Goal: Task Accomplishment & Management: Use online tool/utility

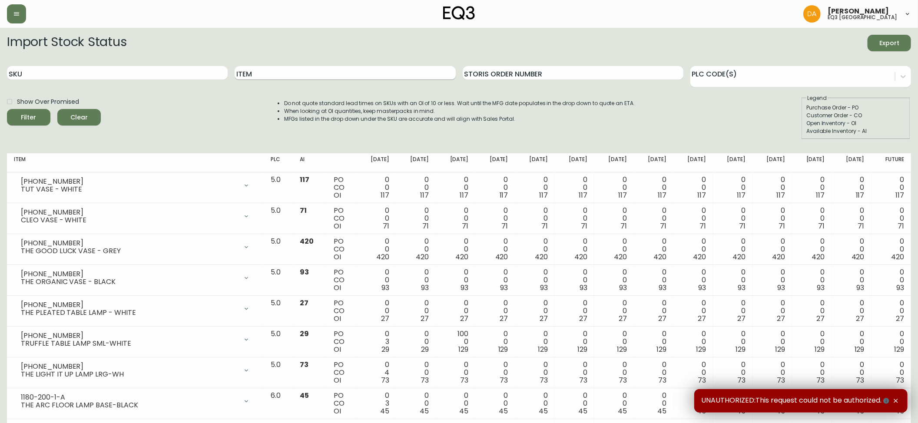
click at [256, 75] on input "Item" at bounding box center [345, 73] width 221 height 14
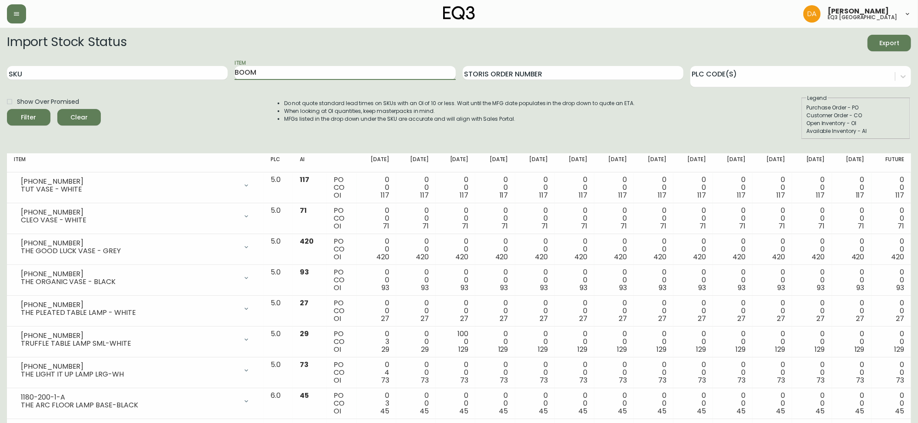
type input "BOOM"
click at [7, 109] on button "Filter" at bounding box center [28, 117] width 43 height 17
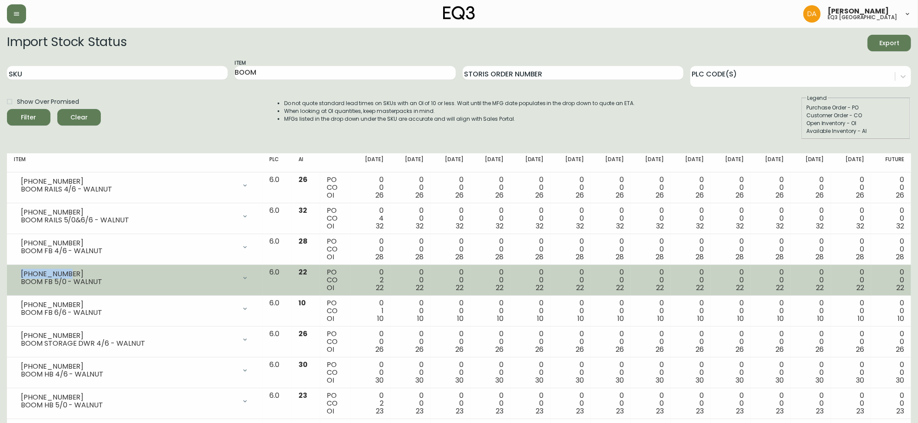
drag, startPoint x: 64, startPoint y: 274, endPoint x: 12, endPoint y: 271, distance: 52.2
click at [12, 271] on td "[PHONE_NUMBER] BOOM FB 5/0 - WALNUT Opening Balance 24 ( [DATE] ) Customer Orde…" at bounding box center [134, 280] width 255 height 31
copy div "[PHONE_NUMBER]"
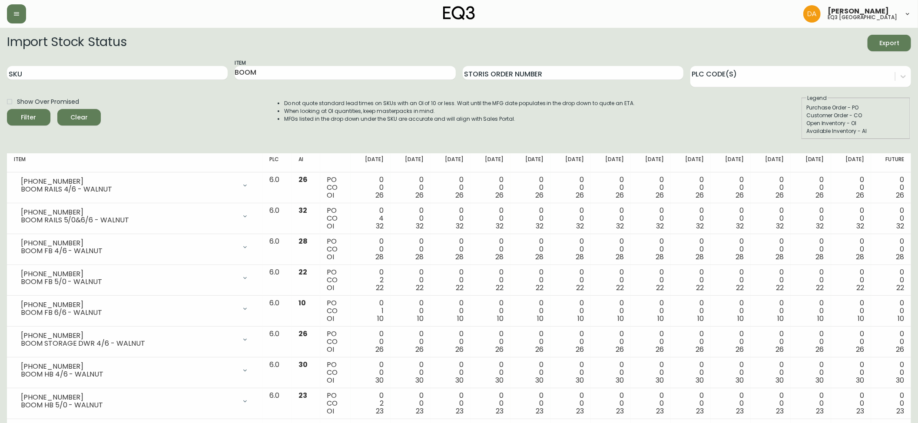
drag, startPoint x: 59, startPoint y: 149, endPoint x: 56, endPoint y: 156, distance: 8.6
click at [59, 149] on div "Import Stock Status Export SKU Item BOOM Storis Order Number PLC Code(s) Show O…" at bounding box center [459, 329] width 904 height 589
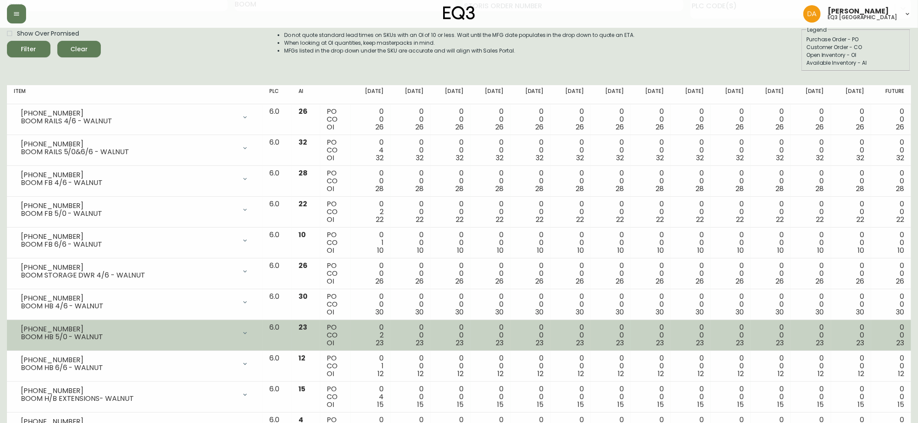
scroll to position [96, 0]
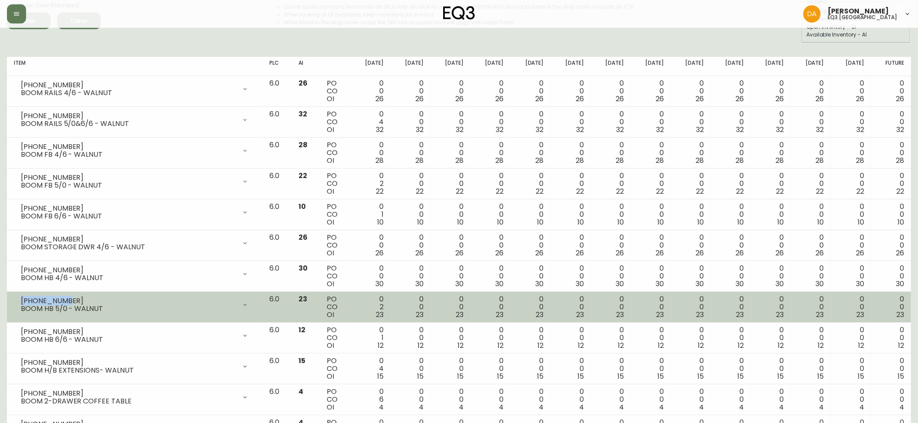
drag, startPoint x: 66, startPoint y: 299, endPoint x: 8, endPoint y: 300, distance: 58.2
click at [8, 300] on td "[PHONE_NUMBER] BOOM HB 5/0 - WALNUT Opening Balance 25 ( [DATE] ) Customer Orde…" at bounding box center [134, 307] width 255 height 31
copy div "[PHONE_NUMBER]"
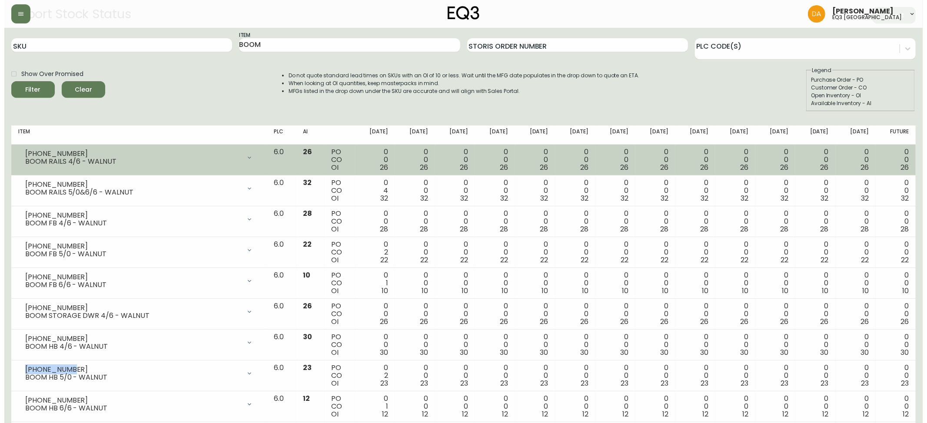
scroll to position [0, 0]
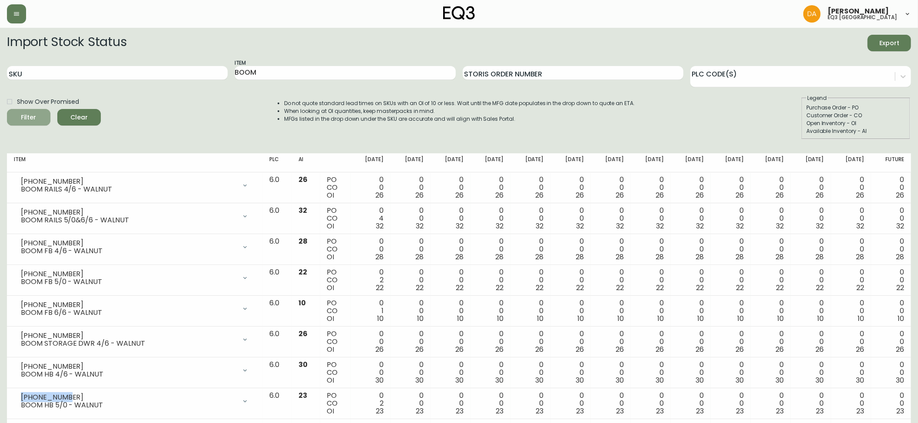
click at [29, 116] on icon "submit" at bounding box center [25, 116] width 9 height 9
drag, startPoint x: 83, startPoint y: 124, endPoint x: 76, endPoint y: 110, distance: 15.6
click at [83, 124] on button "Clear" at bounding box center [78, 117] width 43 height 17
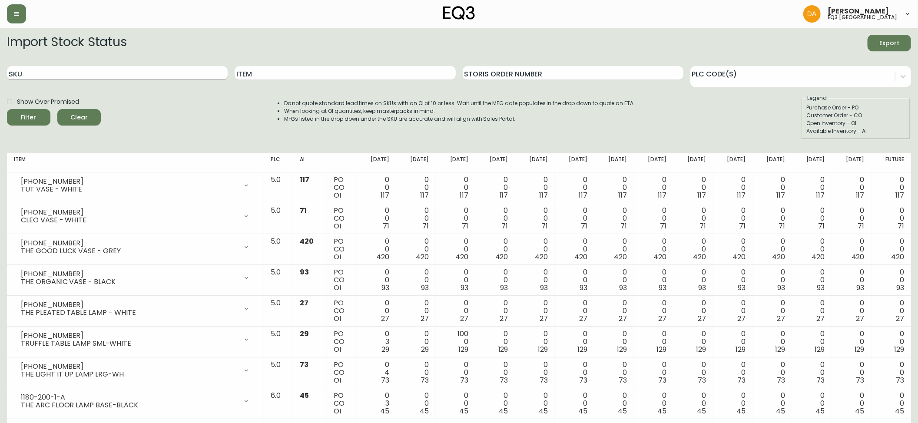
click at [75, 73] on input "SKU" at bounding box center [117, 73] width 221 height 14
paste input "[PHONE_NUMBER]"
type input "[PHONE_NUMBER]"
click at [30, 113] on span "Filter" at bounding box center [28, 117] width 15 height 11
